Goal: Navigation & Orientation: Find specific page/section

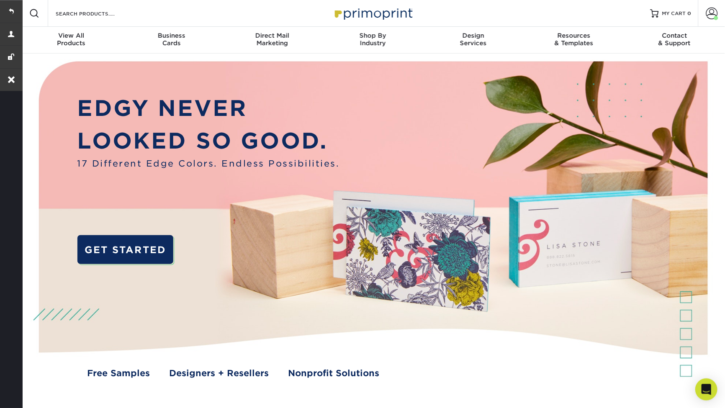
click at [708, 388] on icon "Open Intercom Messenger" at bounding box center [706, 389] width 10 height 11
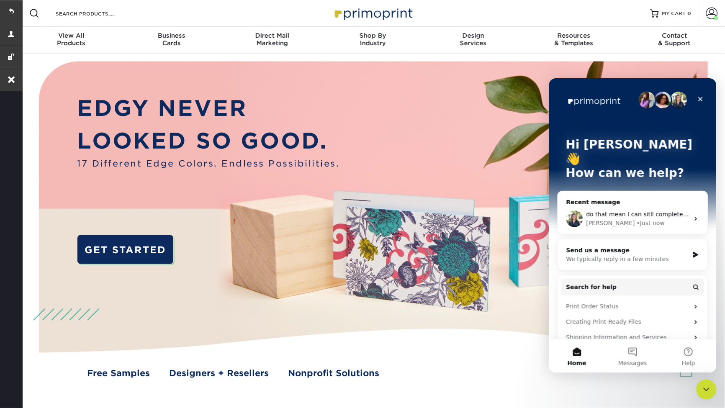
click at [651, 218] on div "Irene • Just now" at bounding box center [637, 222] width 103 height 9
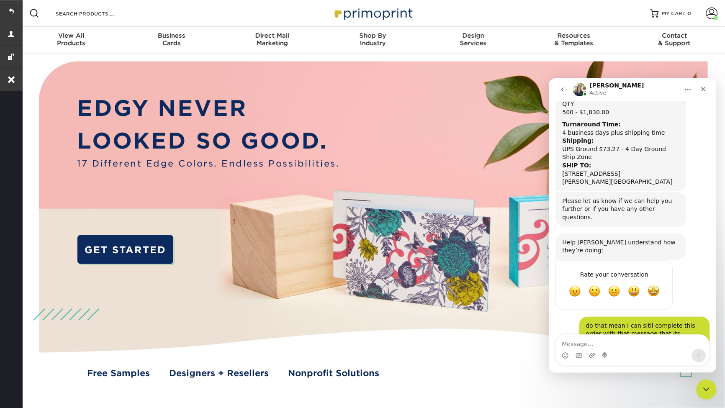
scroll to position [200, 0]
click at [706, 70] on img at bounding box center [372, 228] width 697 height 349
click at [704, 90] on icon "Close" at bounding box center [703, 89] width 5 height 5
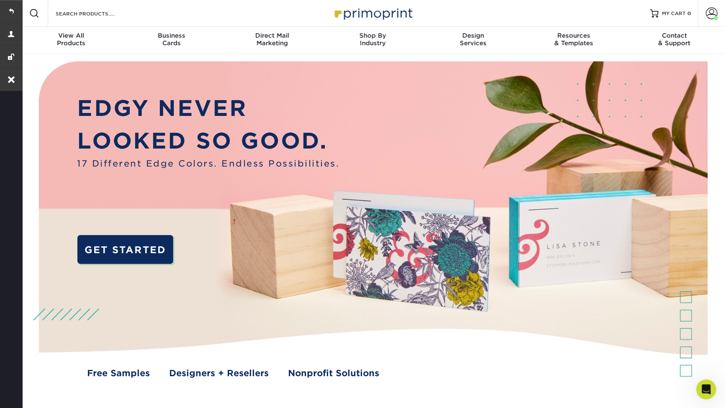
scroll to position [0, 0]
drag, startPoint x: 710, startPoint y: 394, endPoint x: 1408, endPoint y: 775, distance: 794.5
click at [712, 396] on div "Open Intercom Messenger" at bounding box center [705, 388] width 20 height 20
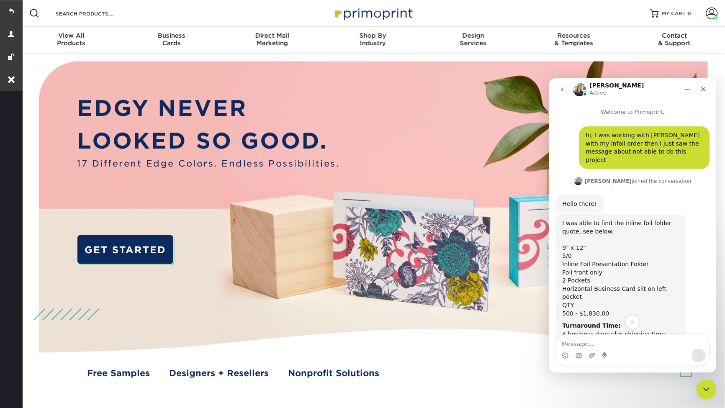
click at [564, 92] on icon "go back" at bounding box center [562, 89] width 7 height 7
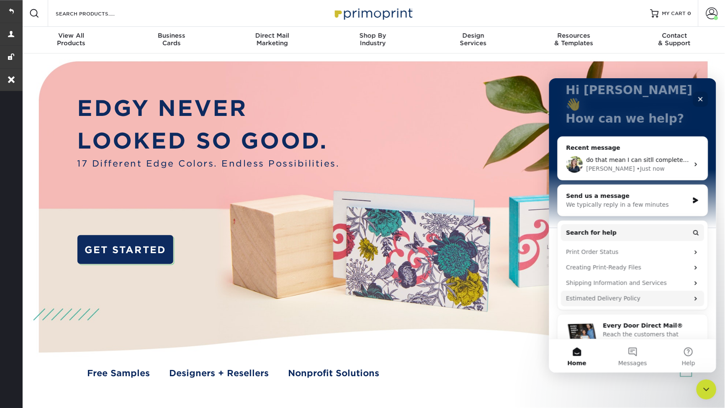
scroll to position [54, 0]
click at [696, 163] on icon "Intercom messenger" at bounding box center [695, 165] width 2 height 4
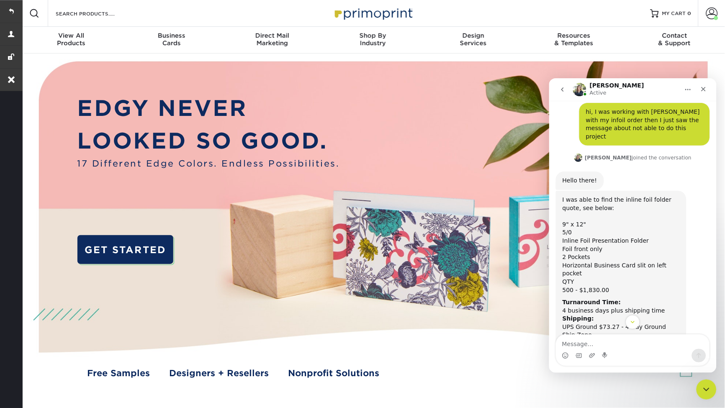
scroll to position [24, 0]
drag, startPoint x: 374, startPoint y: 144, endPoint x: 482, endPoint y: 121, distance: 110.1
click at [375, 144] on img at bounding box center [372, 228] width 697 height 349
click at [358, 12] on img at bounding box center [373, 13] width 84 height 18
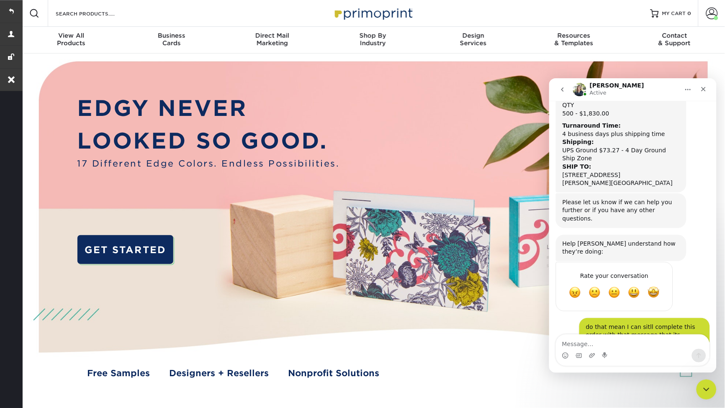
scroll to position [232, 0]
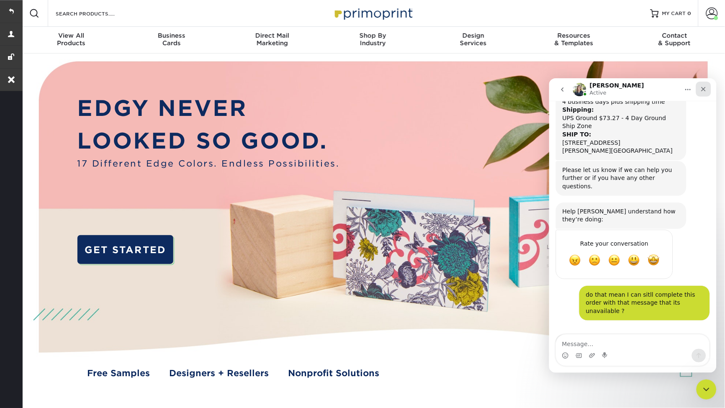
click at [703, 85] on icon "Close" at bounding box center [703, 88] width 7 height 7
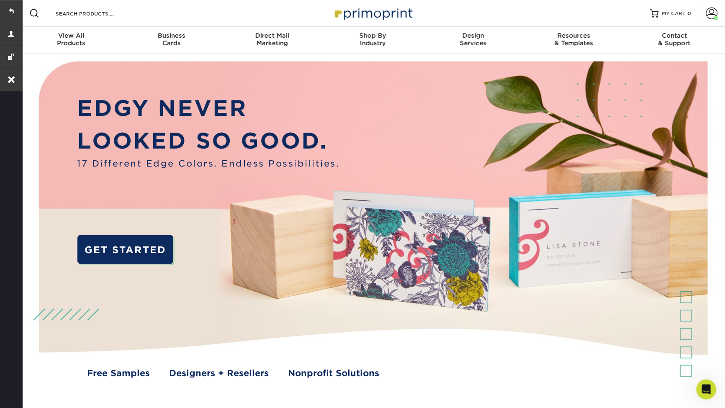
scroll to position [81, 0]
click at [703, 385] on icon "Open Intercom Messenger" at bounding box center [705, 389] width 14 height 14
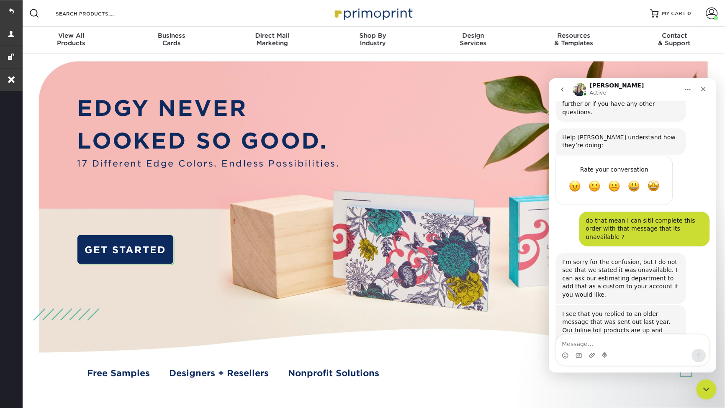
scroll to position [307, 0]
click at [8, 34] on link at bounding box center [11, 34] width 23 height 23
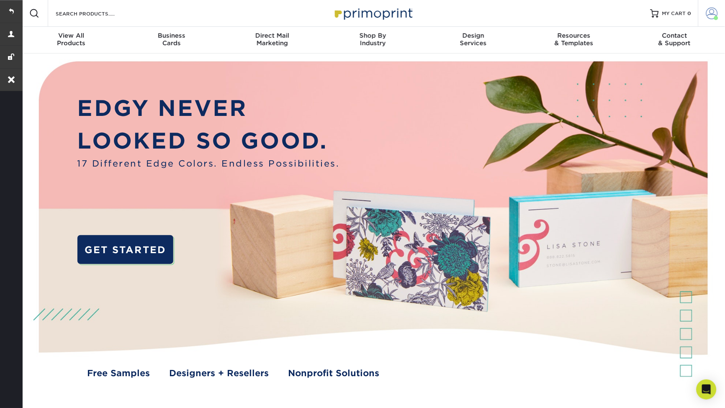
click at [711, 13] on span at bounding box center [712, 14] width 12 height 12
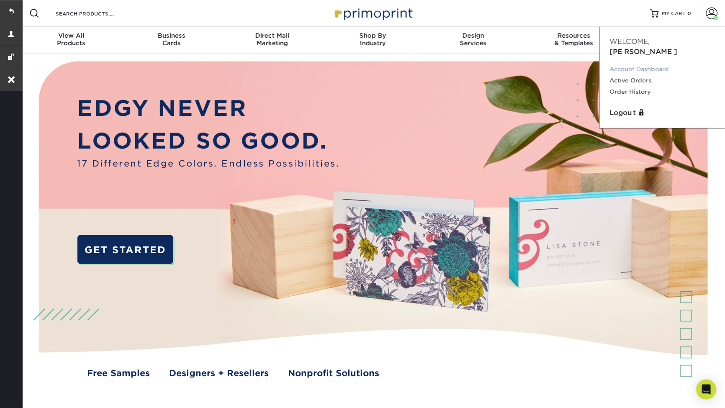
click at [620, 64] on link "Account Dashboard" at bounding box center [662, 69] width 105 height 11
